Goal: Transaction & Acquisition: Obtain resource

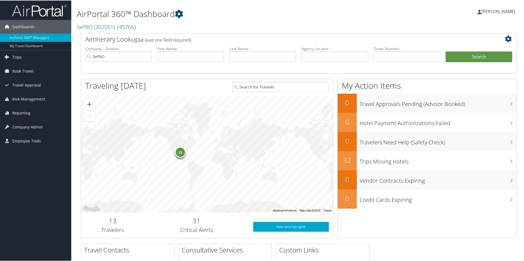
click at [27, 58] on link "Trips" at bounding box center [35, 57] width 71 height 14
click at [33, 110] on span "Book Travel" at bounding box center [22, 112] width 21 height 14
click at [24, 73] on span "Book Travel" at bounding box center [22, 71] width 21 height 14
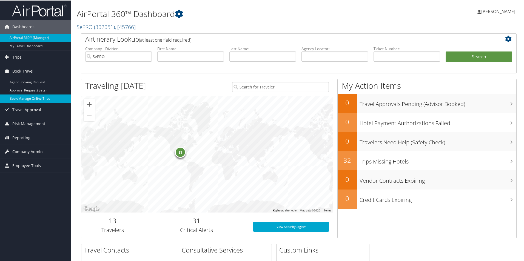
click at [31, 102] on link "Book/Manage Online Trips" at bounding box center [35, 98] width 71 height 8
click at [32, 54] on link "Trips" at bounding box center [35, 57] width 71 height 14
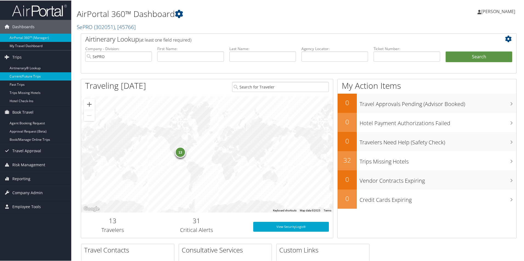
click at [33, 77] on link "Current/Future Trips" at bounding box center [35, 76] width 71 height 8
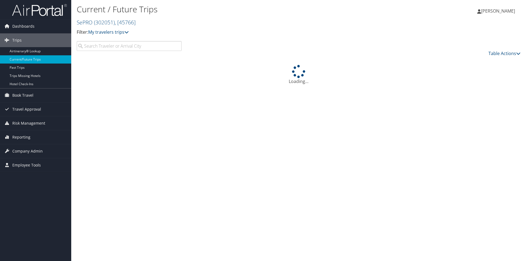
drag, startPoint x: 126, startPoint y: 49, endPoint x: 125, endPoint y: 43, distance: 5.8
click at [124, 48] on input "search" at bounding box center [129, 46] width 105 height 10
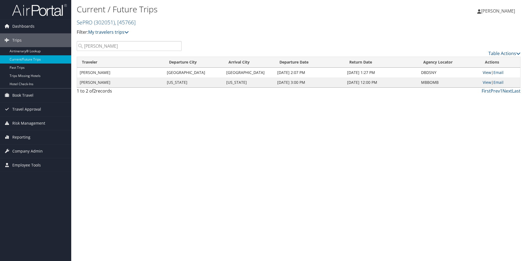
type input "koschnick"
click at [488, 71] on link "View" at bounding box center [487, 72] width 8 height 5
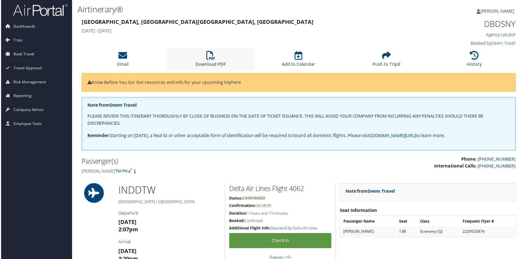
click at [220, 62] on link "Download PDF" at bounding box center [210, 60] width 30 height 13
